Goal: Task Accomplishment & Management: Manage account settings

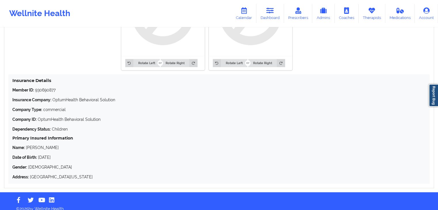
drag, startPoint x: 274, startPoint y: 6, endPoint x: 442, endPoint y: 76, distance: 182.1
click at [274, 6] on link "Dashboard" at bounding box center [270, 13] width 28 height 19
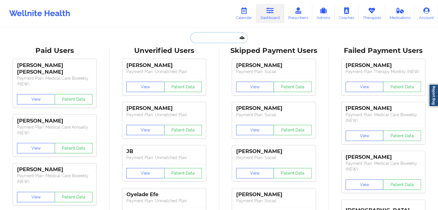
click at [226, 38] on input "text" at bounding box center [218, 37] width 57 height 11
paste input "[EMAIL_ADDRESS][DOMAIN_NAME]"
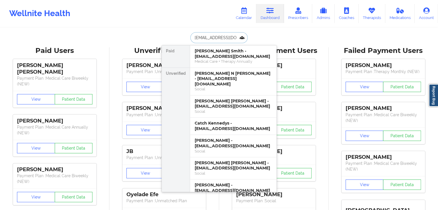
click at [226, 38] on input "[EMAIL_ADDRESS][DOMAIN_NAME]" at bounding box center [218, 37] width 57 height 11
type input "[EMAIL_ADDRESS][DOMAIN_NAME]"
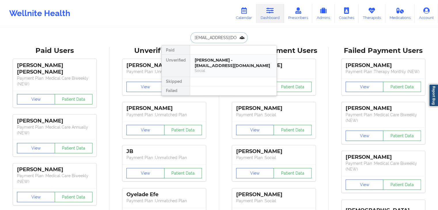
click at [227, 59] on div "[PERSON_NAME] - [EMAIL_ADDRESS][DOMAIN_NAME]" at bounding box center [233, 63] width 77 height 11
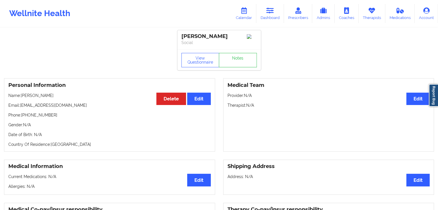
click at [246, 88] on h3 "Medical Team" at bounding box center [328, 85] width 202 height 7
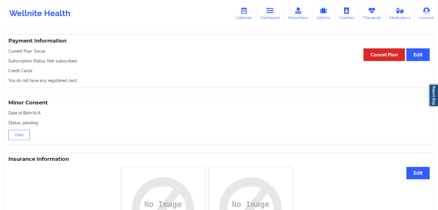
scroll to position [311, 0]
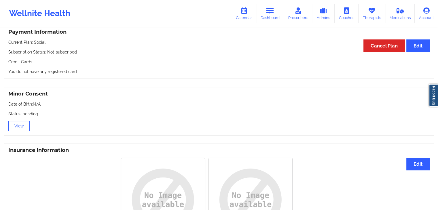
drag, startPoint x: 373, startPoint y: 12, endPoint x: 299, endPoint y: 1, distance: 74.3
click at [373, 12] on icon at bounding box center [371, 10] width 7 height 6
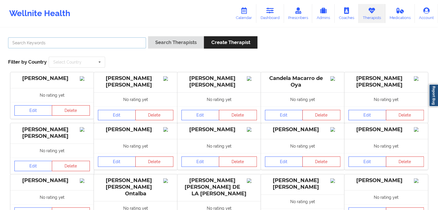
click at [90, 42] on input "text" at bounding box center [77, 42] width 138 height 11
type input "h"
type input "[PERSON_NAME] to"
click at [148, 36] on button "Search Therapists" at bounding box center [176, 42] width 56 height 12
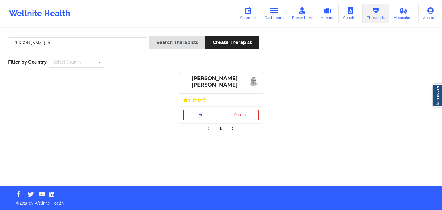
click at [191, 118] on link "Edit" at bounding box center [202, 115] width 38 height 10
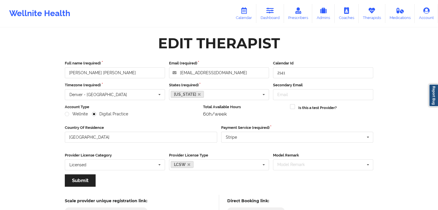
scroll to position [48, 0]
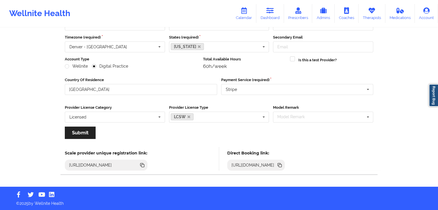
click at [281, 165] on icon at bounding box center [279, 164] width 3 height 3
click at [370, 12] on icon at bounding box center [371, 10] width 7 height 6
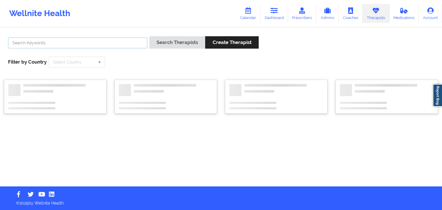
click at [108, 44] on input "text" at bounding box center [77, 42] width 139 height 11
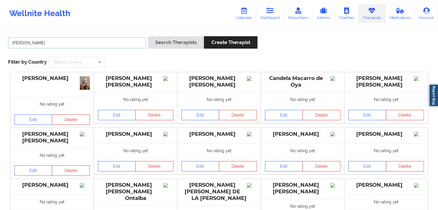
type input "[PERSON_NAME]"
click at [148, 36] on button "Search Therapists" at bounding box center [176, 42] width 56 height 12
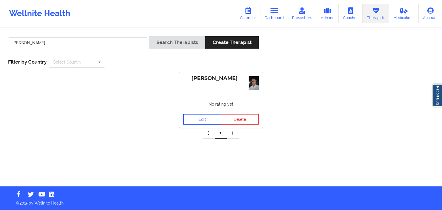
click at [202, 123] on link "Edit" at bounding box center [202, 119] width 38 height 10
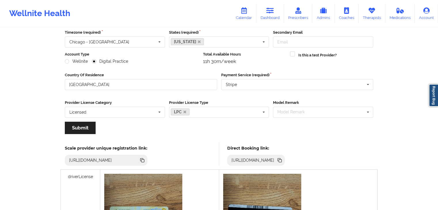
scroll to position [52, 0]
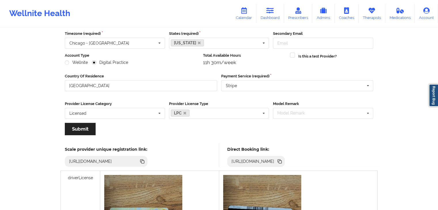
click at [281, 162] on icon at bounding box center [279, 161] width 3 height 3
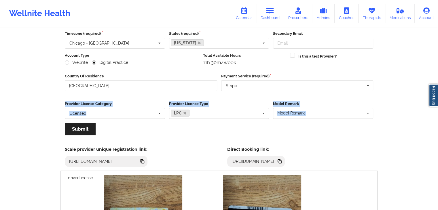
drag, startPoint x: 437, startPoint y: 83, endPoint x: 442, endPoint y: 142, distance: 58.7
click at [438, 142] on html "Wellnite Health Calendar Dashboard Prescribers Admins Coaches Therapists Medica…" at bounding box center [219, 53] width 438 height 210
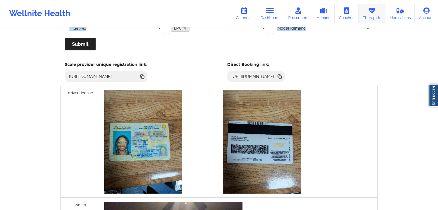
click at [378, 20] on link "Therapists" at bounding box center [371, 13] width 27 height 19
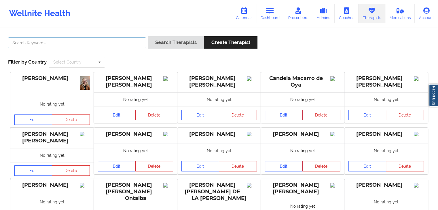
click at [107, 38] on input "text" at bounding box center [77, 42] width 138 height 11
type input "[PERSON_NAME]"
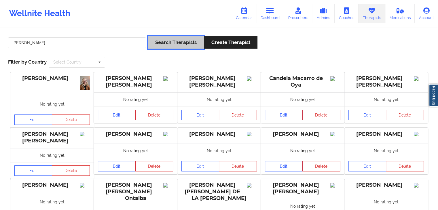
click at [168, 43] on button "Search Therapists" at bounding box center [176, 42] width 56 height 12
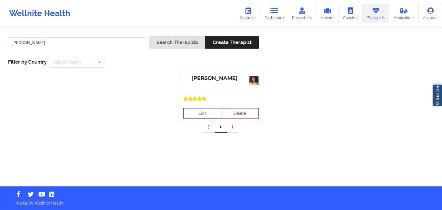
click at [198, 111] on link "Edit" at bounding box center [202, 113] width 38 height 10
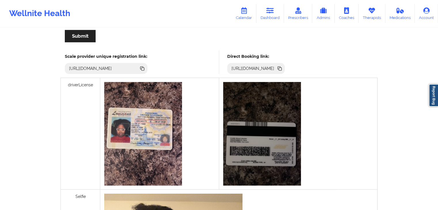
scroll to position [173, 0]
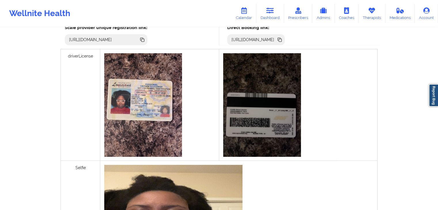
click at [283, 37] on icon at bounding box center [279, 40] width 6 height 6
drag, startPoint x: 271, startPoint y: 8, endPoint x: 343, endPoint y: 22, distance: 74.1
click at [271, 8] on icon at bounding box center [269, 10] width 7 height 6
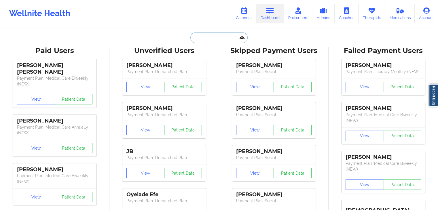
click at [199, 36] on input "text" at bounding box center [218, 37] width 57 height 11
paste input "[EMAIL_ADDRESS][DOMAIN_NAME]"
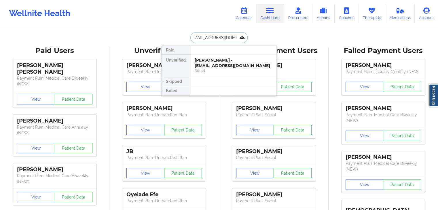
type input "[EMAIL_ADDRESS][DOMAIN_NAME]"
click at [205, 70] on div "Social" at bounding box center [233, 70] width 77 height 5
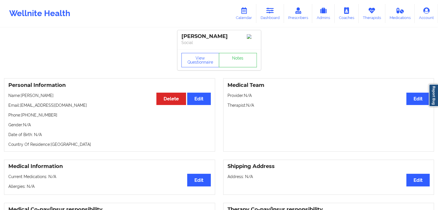
drag, startPoint x: 55, startPoint y: 97, endPoint x: 22, endPoint y: 98, distance: 33.4
click at [22, 98] on p "Name: [PERSON_NAME]" at bounding box center [109, 96] width 202 height 6
copy p "[PERSON_NAME]"
click at [271, 105] on p "Therapist: N/A" at bounding box center [328, 106] width 202 height 6
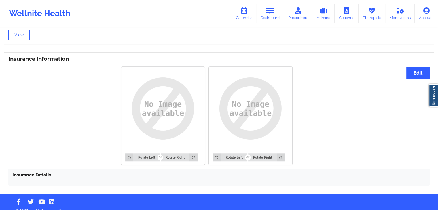
scroll to position [411, 0]
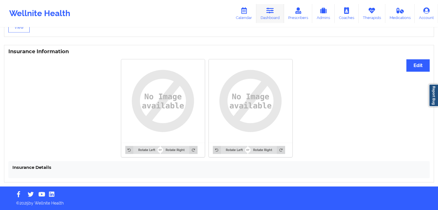
drag, startPoint x: 372, startPoint y: 16, endPoint x: 283, endPoint y: 13, distance: 88.7
click at [372, 16] on link "Therapists" at bounding box center [371, 13] width 27 height 19
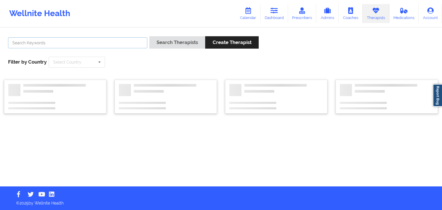
click at [107, 42] on input "text" at bounding box center [77, 42] width 139 height 11
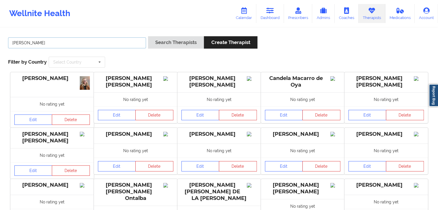
type input "[PERSON_NAME]"
click at [148, 36] on button "Search Therapists" at bounding box center [176, 42] width 56 height 12
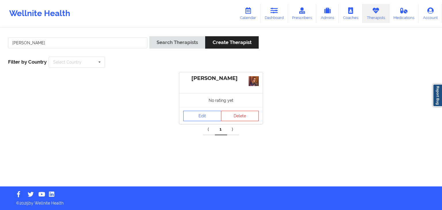
click at [195, 109] on div "Edit Delete" at bounding box center [220, 115] width 83 height 17
click at [199, 113] on link "Edit" at bounding box center [202, 116] width 38 height 10
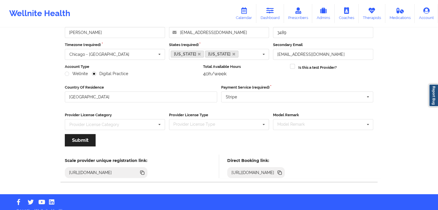
scroll to position [48, 0]
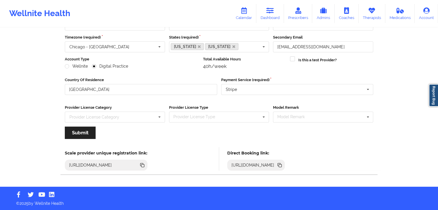
click at [282, 166] on icon at bounding box center [280, 165] width 3 height 3
